Goal: Navigation & Orientation: Understand site structure

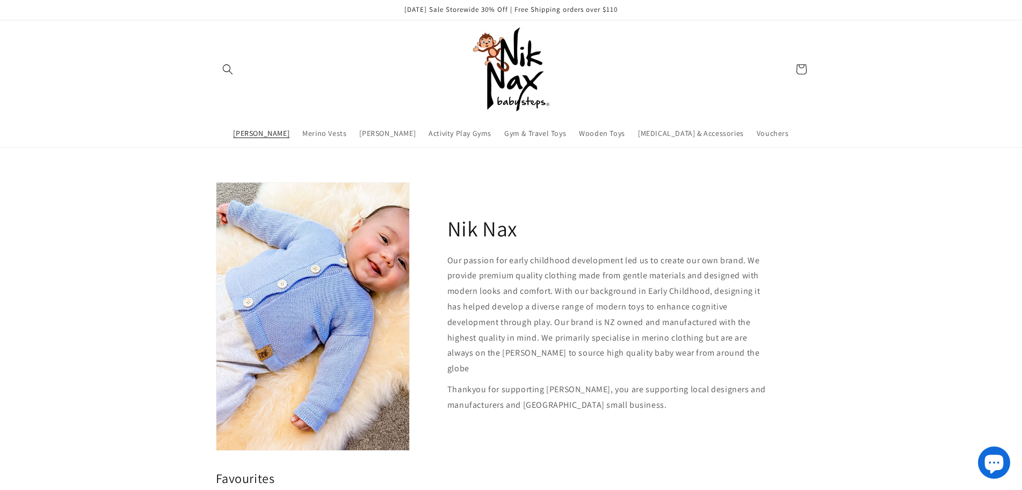
click at [260, 134] on span "[PERSON_NAME]" at bounding box center [261, 133] width 56 height 10
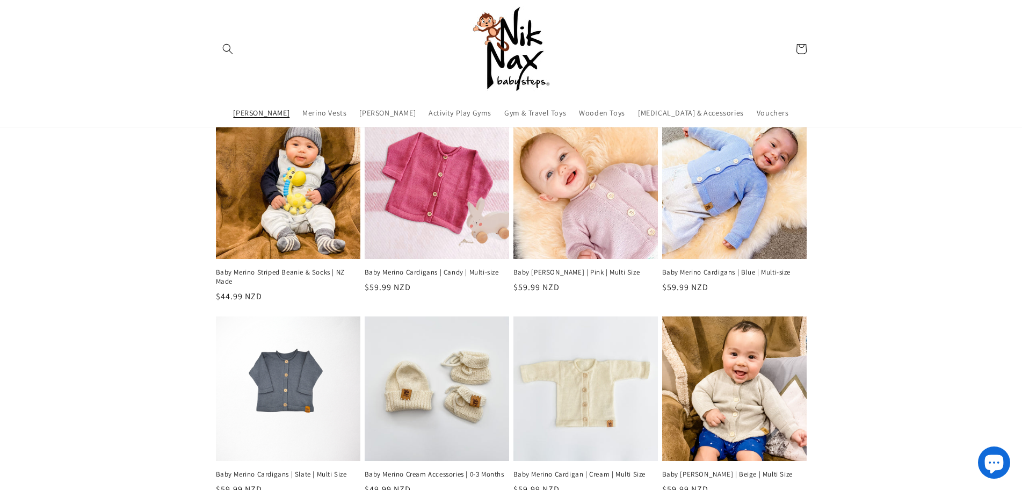
scroll to position [161, 0]
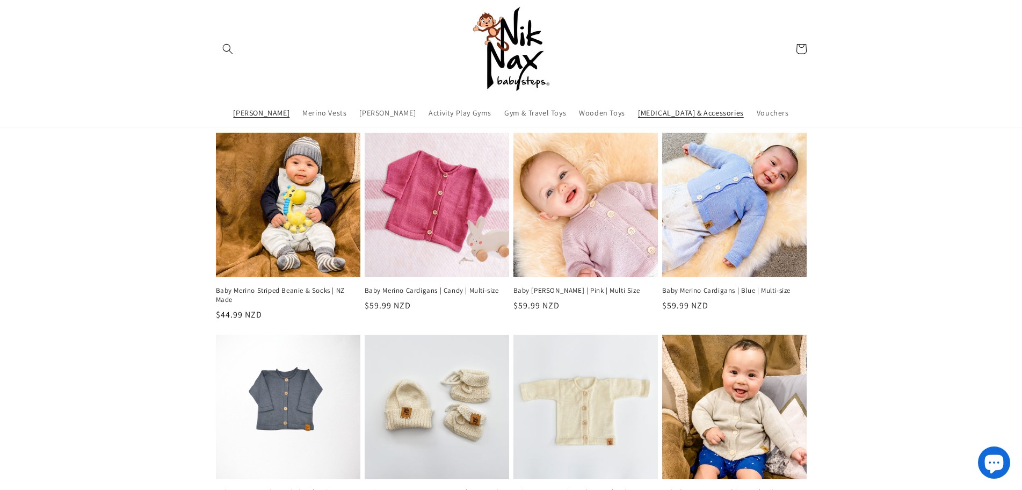
click at [693, 110] on span "[MEDICAL_DATA] & Accessories" at bounding box center [691, 114] width 106 height 10
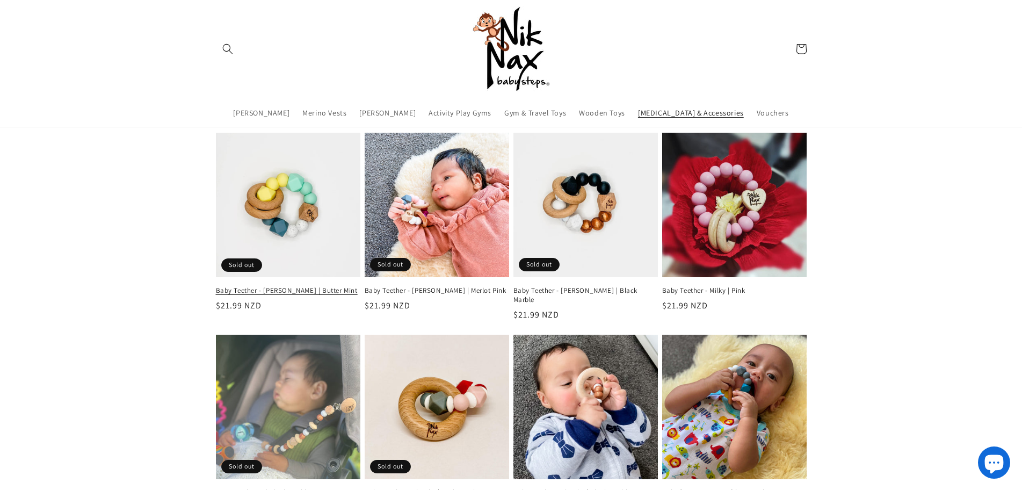
scroll to position [54, 0]
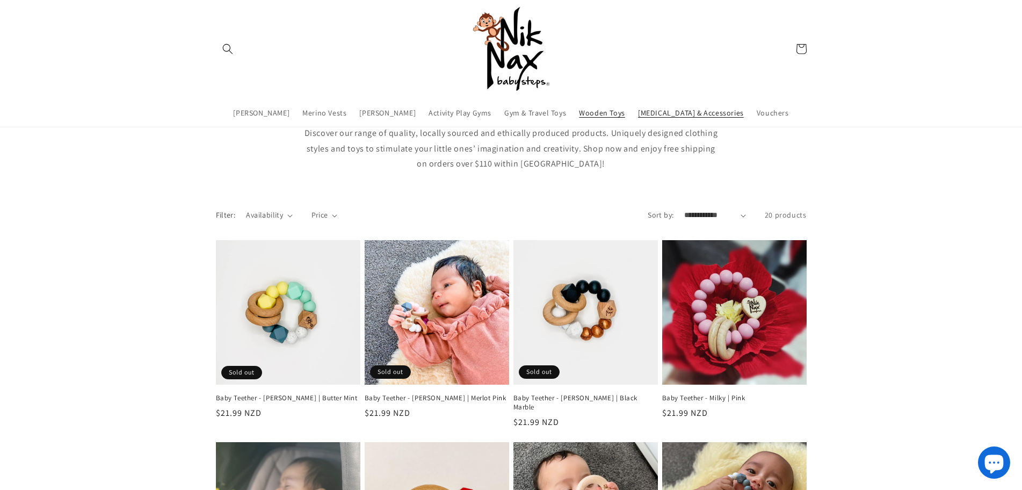
click at [619, 112] on span "Wooden Toys" at bounding box center [602, 114] width 46 height 10
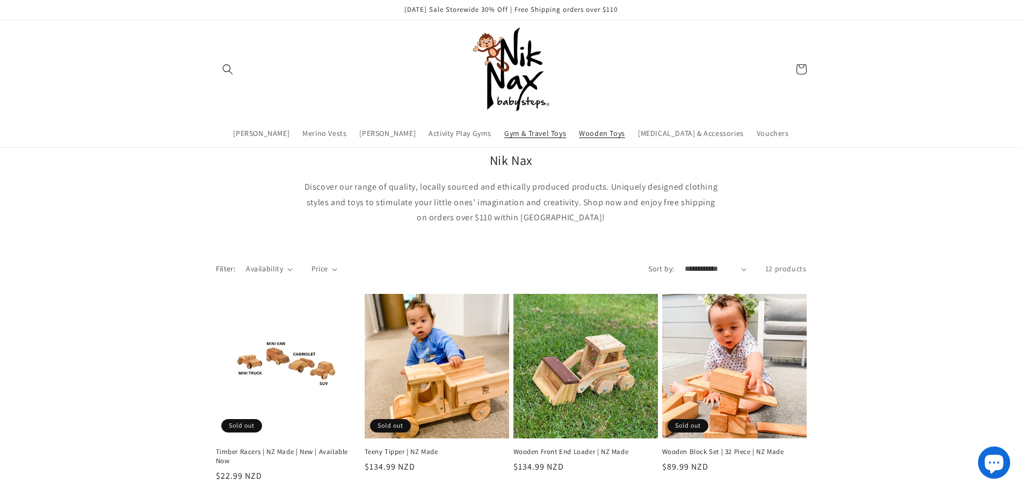
click at [543, 135] on span "Gym & Travel Toys" at bounding box center [535, 133] width 62 height 10
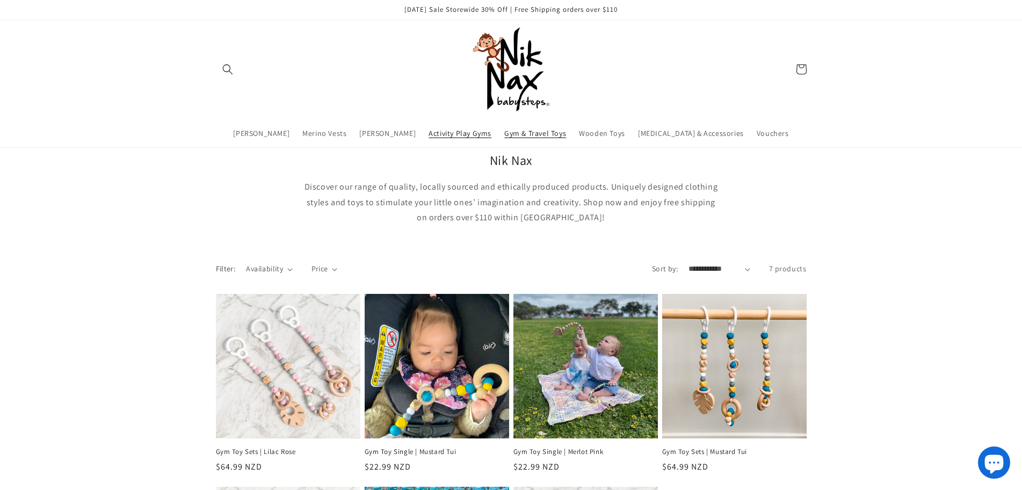
click at [454, 135] on span "Activity Play Gyms" at bounding box center [460, 133] width 63 height 10
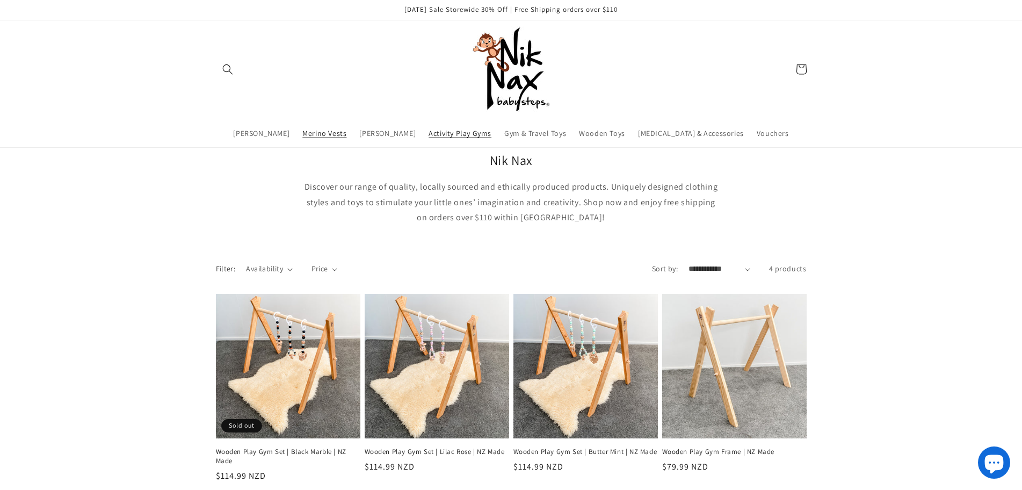
click at [346, 134] on span "Merino Vests" at bounding box center [324, 133] width 44 height 10
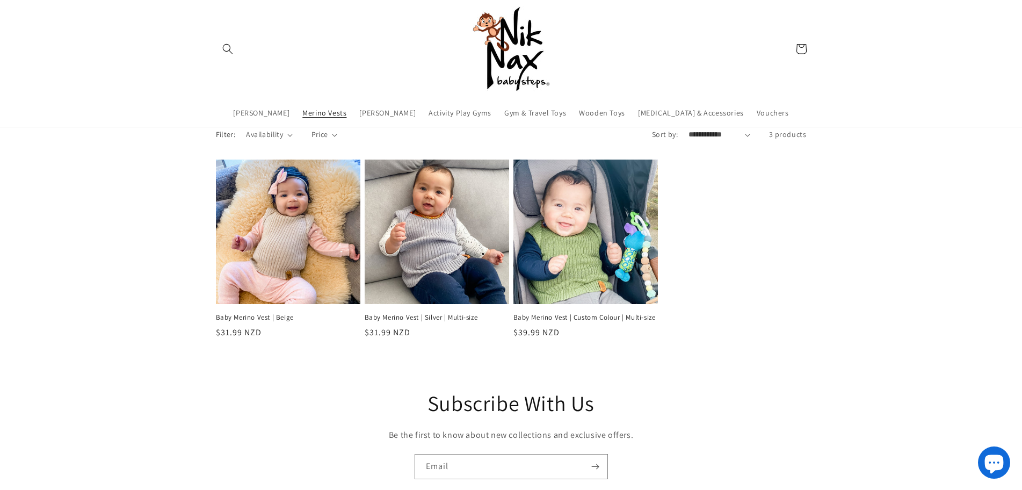
scroll to position [54, 0]
